Goal: Information Seeking & Learning: Understand process/instructions

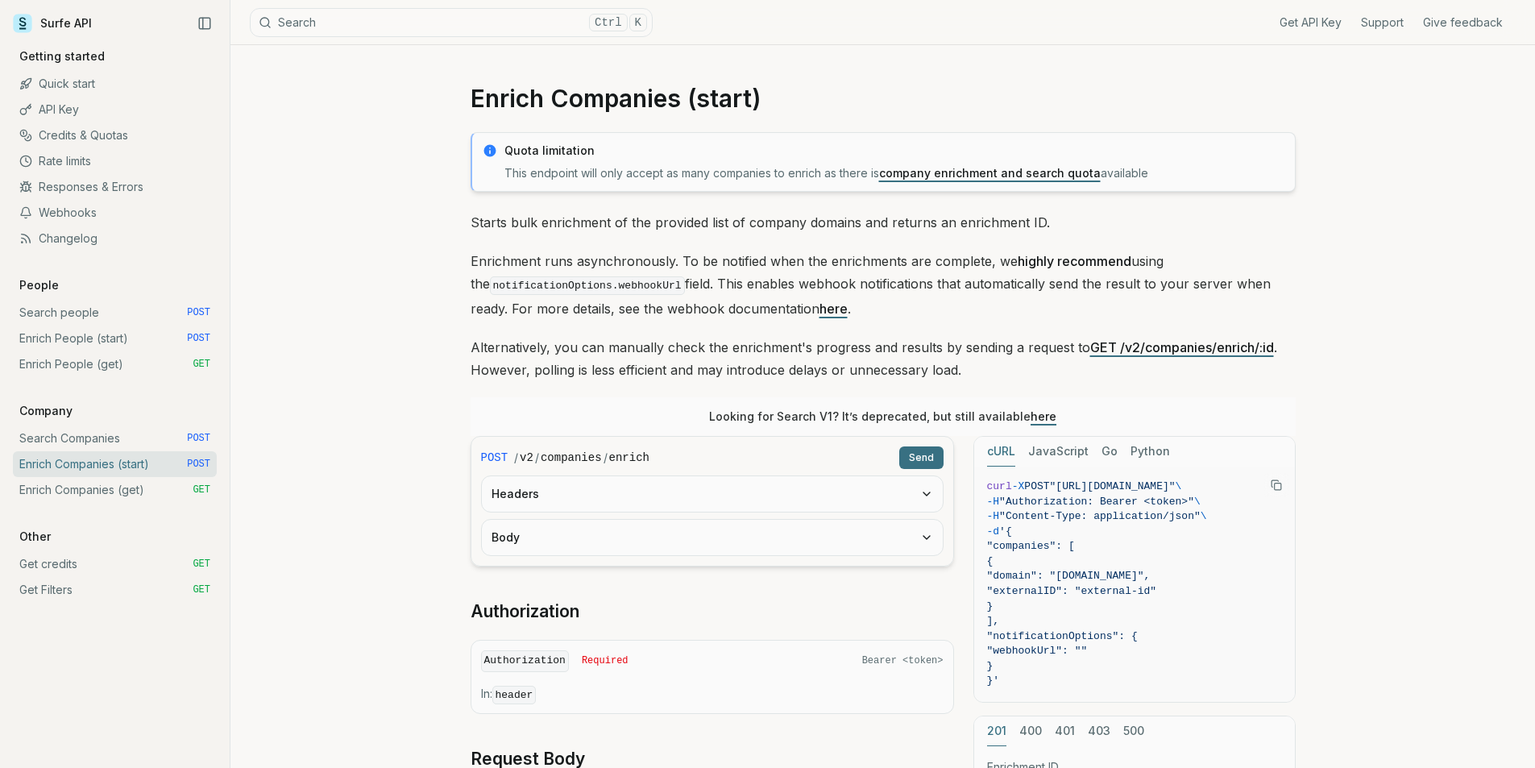
click at [113, 309] on link "Search people POST" at bounding box center [115, 313] width 204 height 26
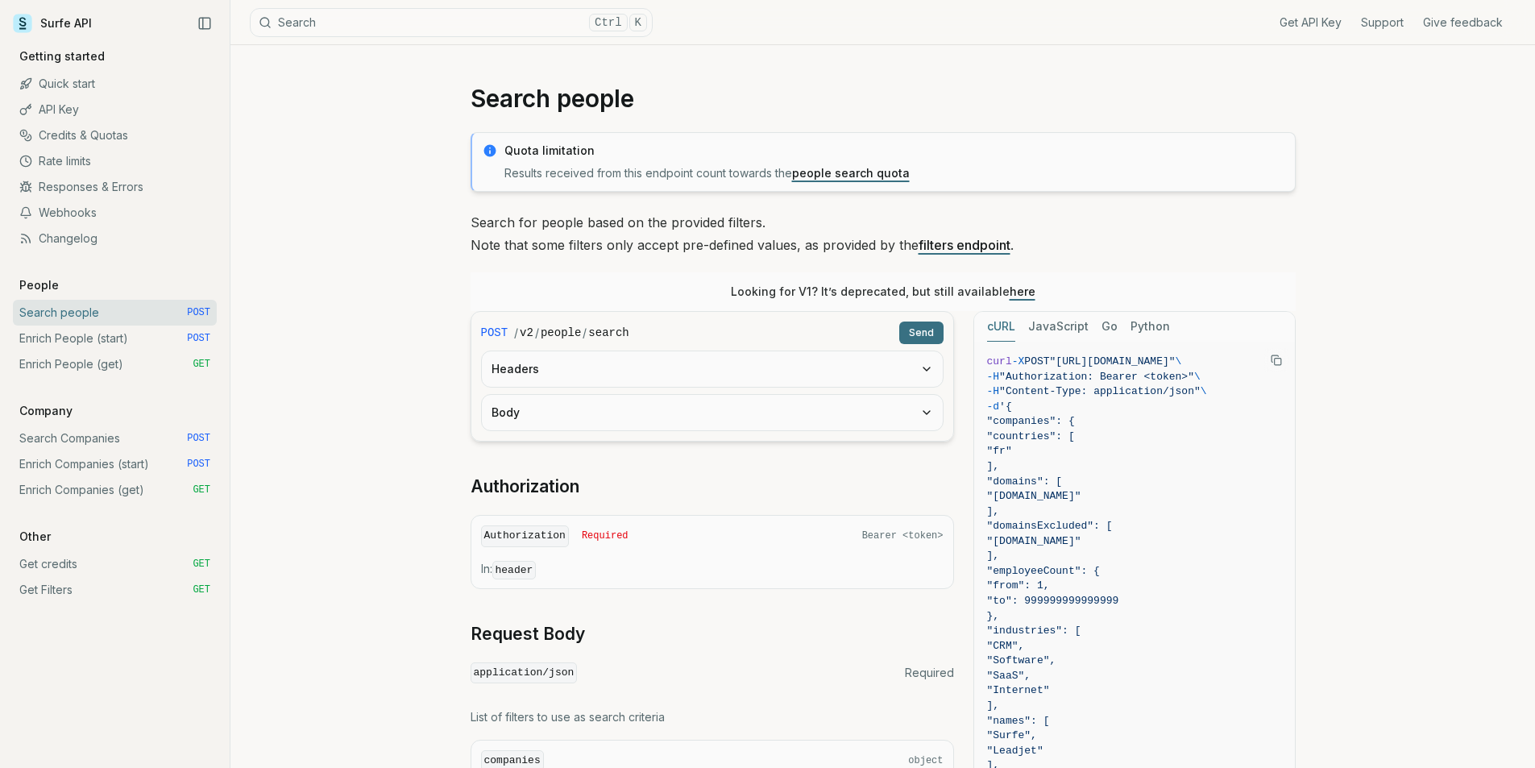
click at [1024, 295] on link "here" at bounding box center [1023, 291] width 26 height 14
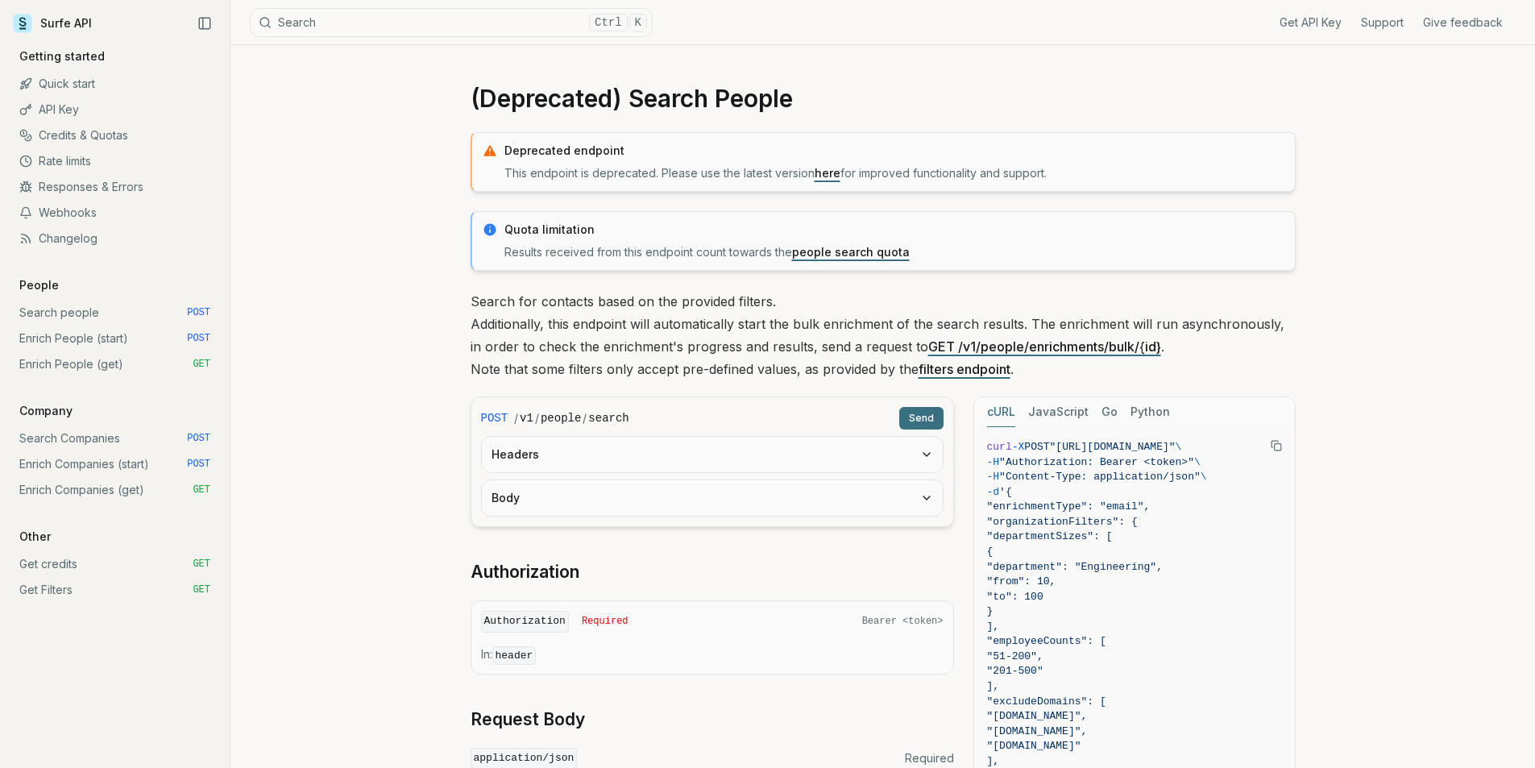
click at [820, 517] on form "POST / v1 / people / search Send Headers Body" at bounding box center [713, 462] width 484 height 131
click at [826, 500] on button "Body" at bounding box center [712, 497] width 461 height 35
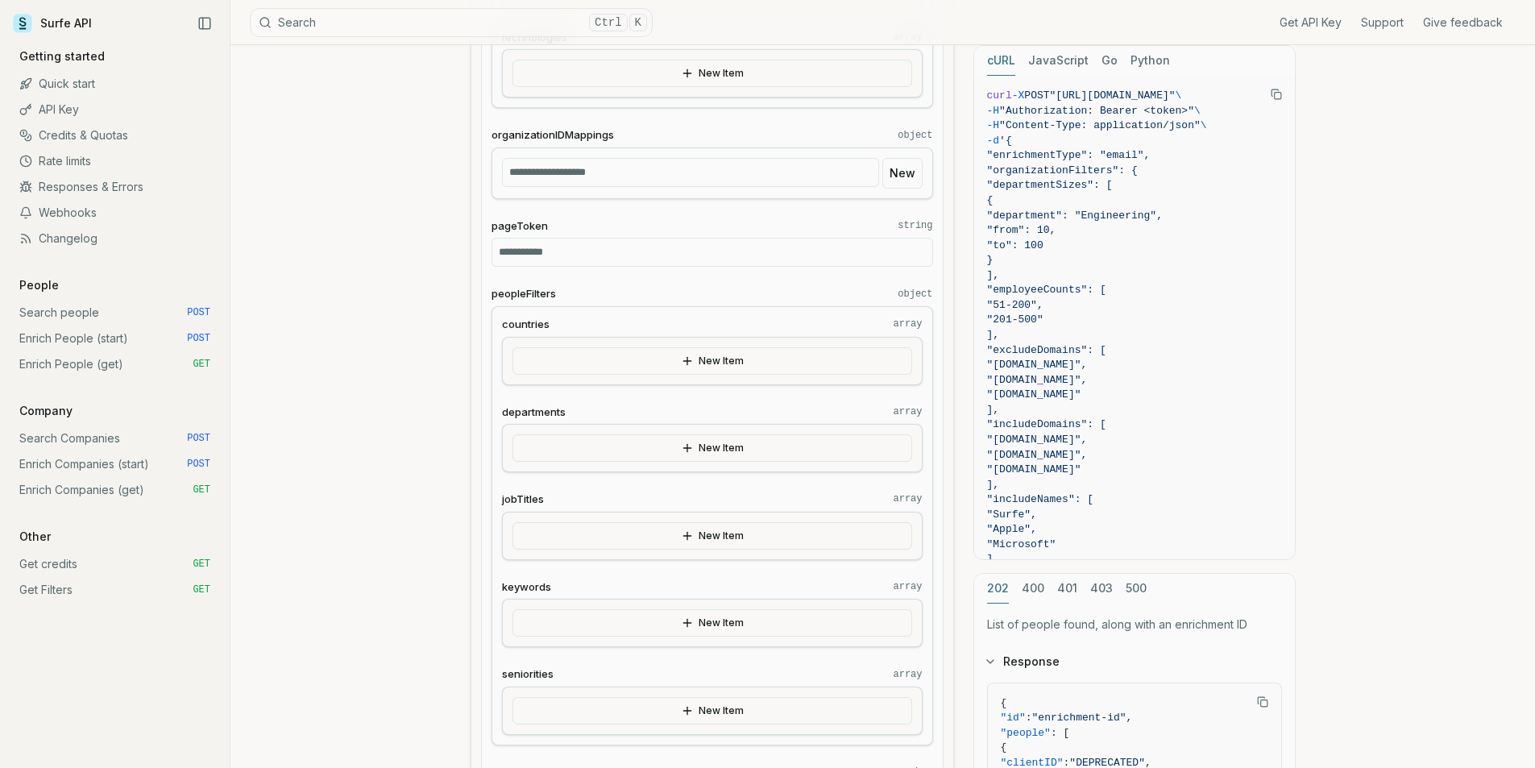
scroll to position [1612, 0]
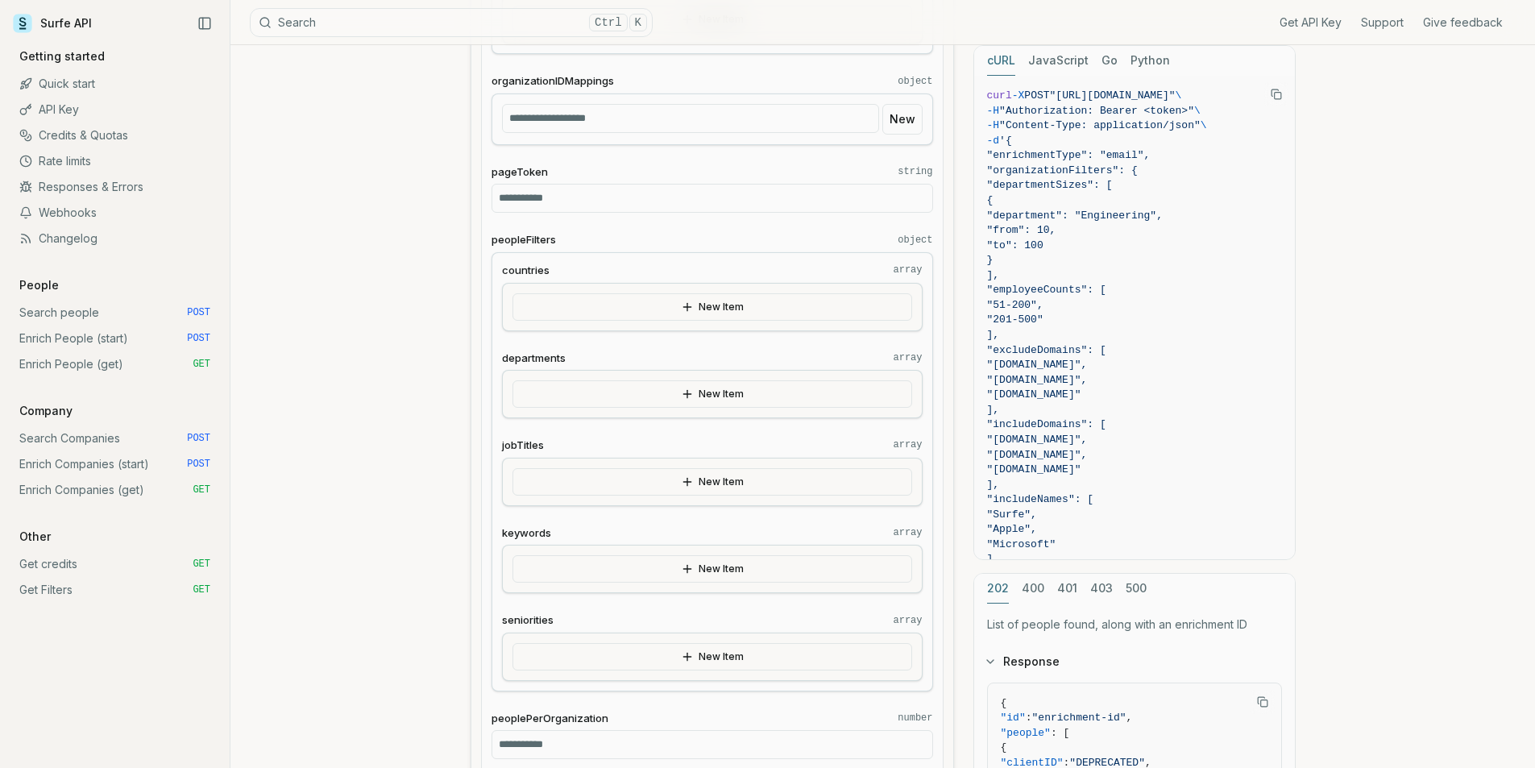
click at [750, 488] on button "New Item" at bounding box center [713, 481] width 400 height 27
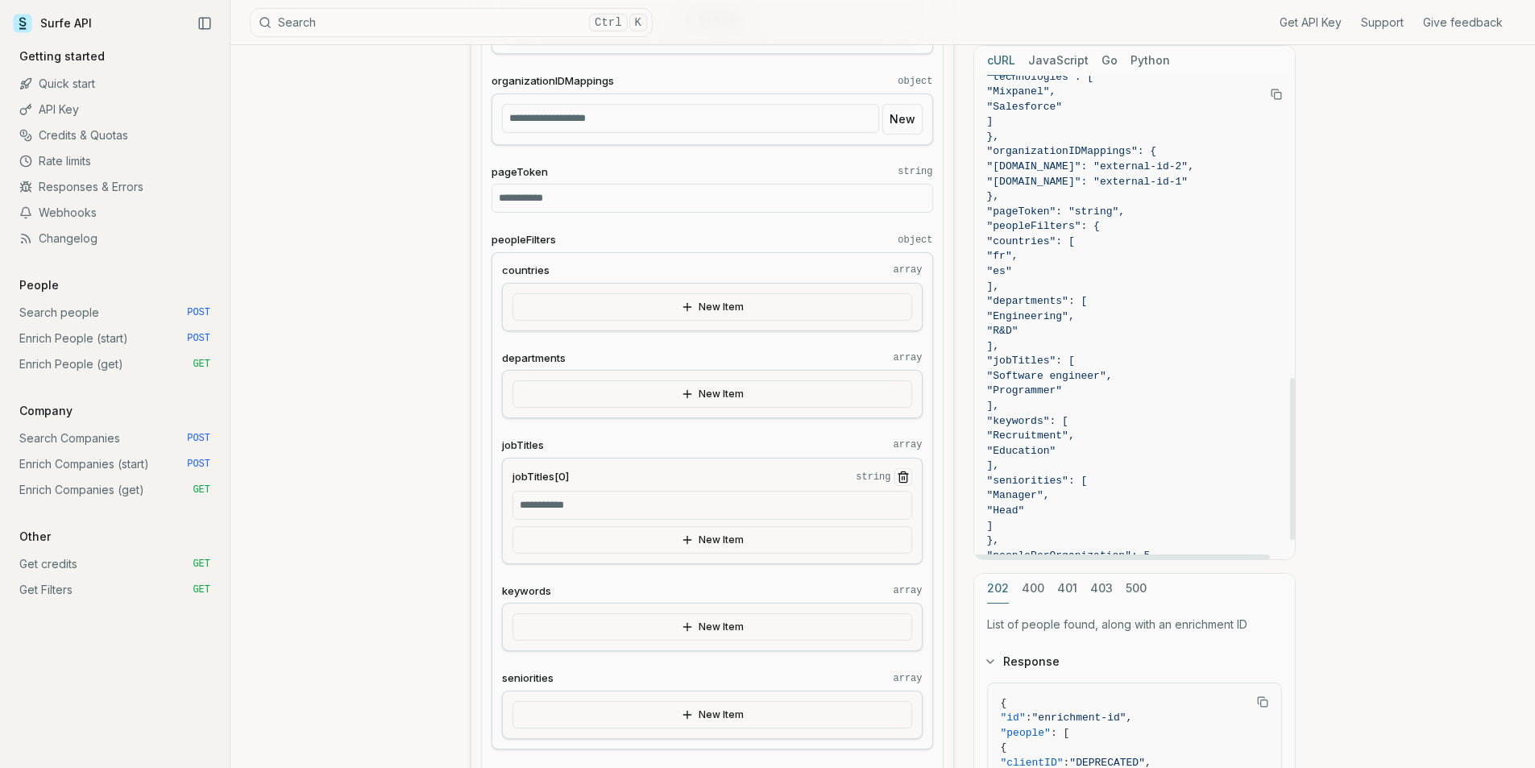
scroll to position [963, 0]
